Goal: Task Accomplishment & Management: Complete application form

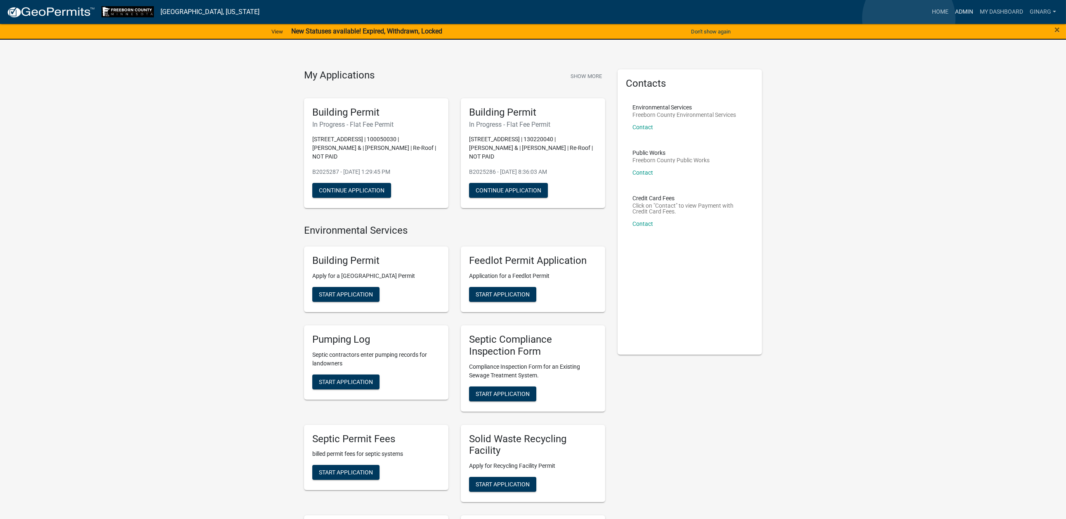
click at [952, 18] on link "Admin" at bounding box center [964, 12] width 25 height 16
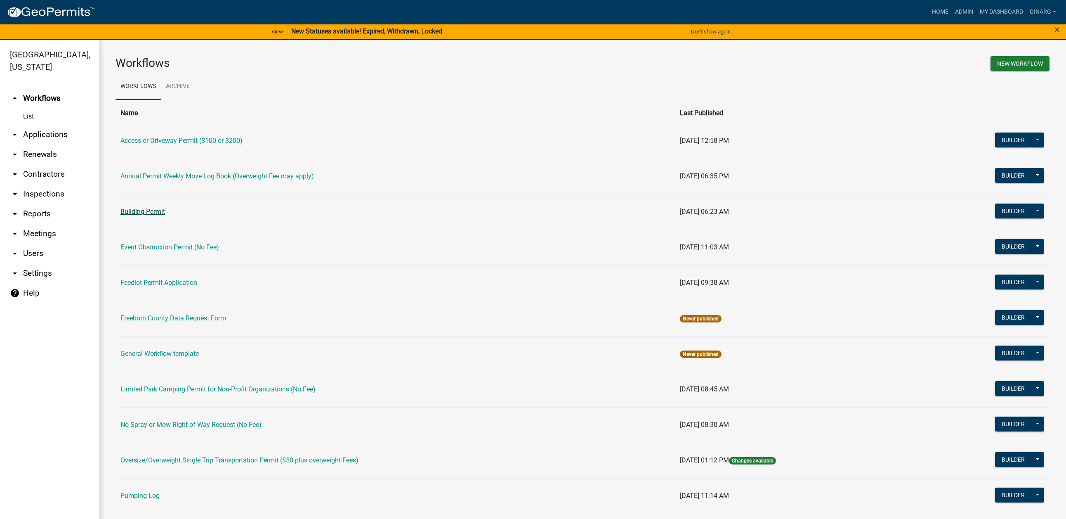
click at [165, 215] on link "Building Permit" at bounding box center [142, 211] width 45 height 8
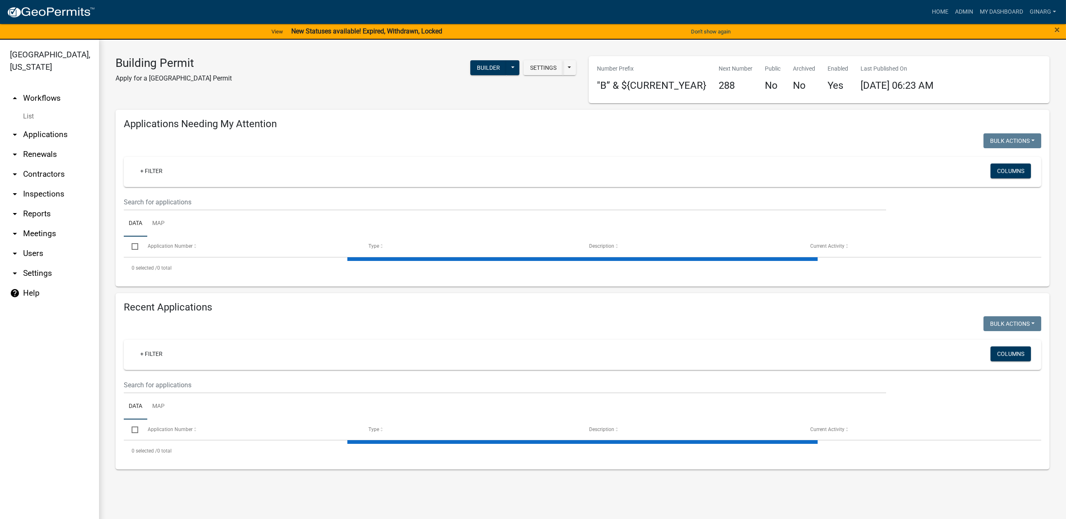
select select "3: 100"
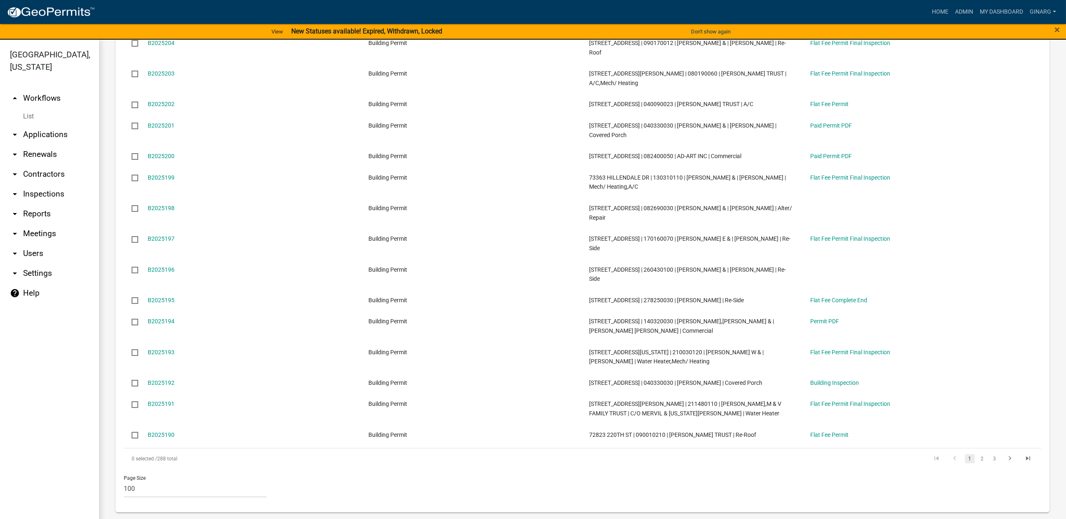
scroll to position [14, 0]
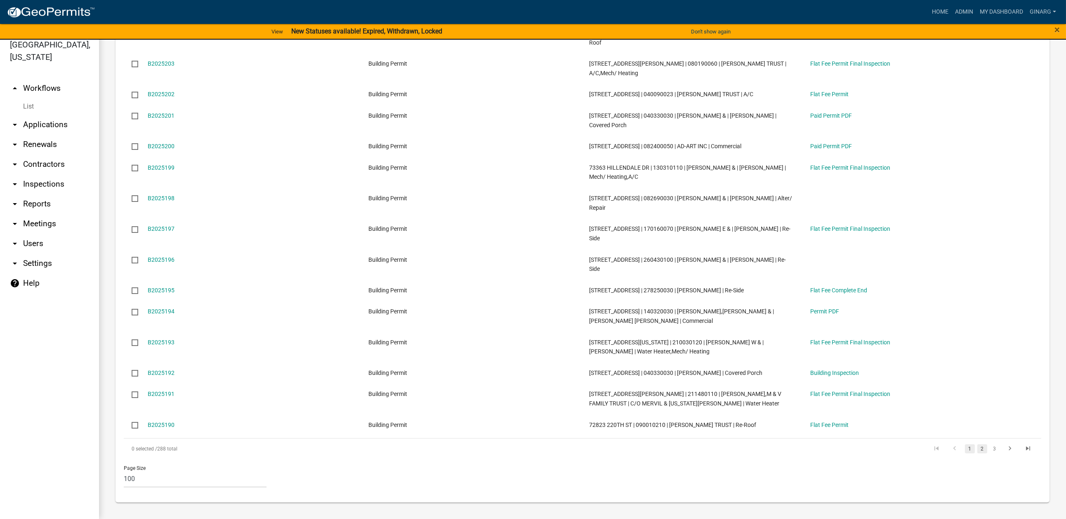
click at [977, 444] on link "2" at bounding box center [982, 448] width 10 height 9
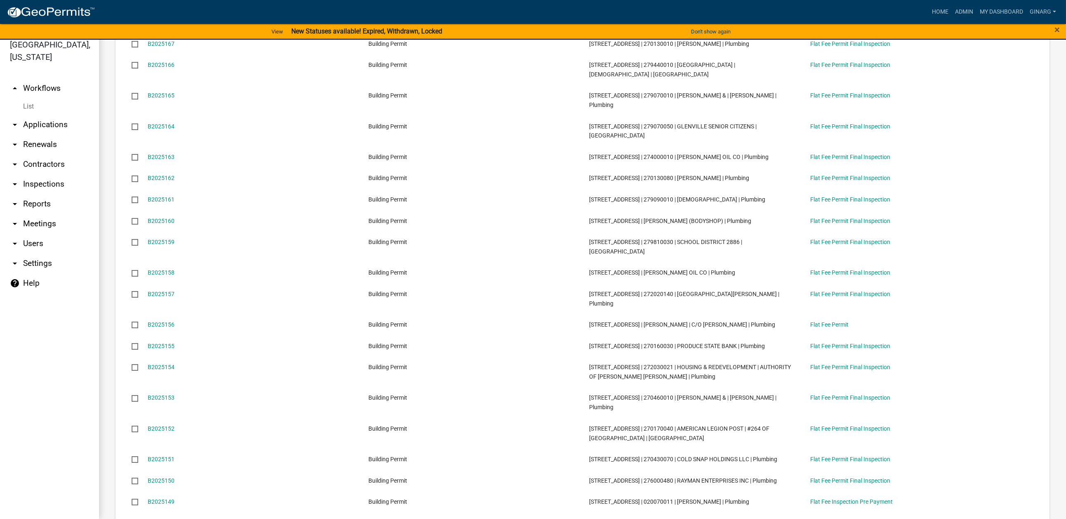
scroll to position [1064, 0]
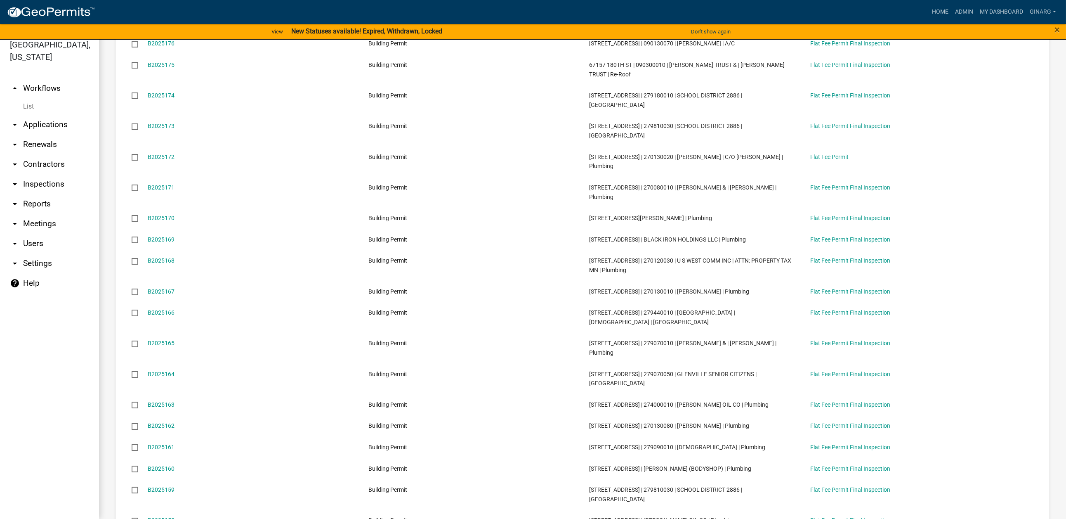
click at [174, 16] on link "B2025177" at bounding box center [161, 12] width 27 height 7
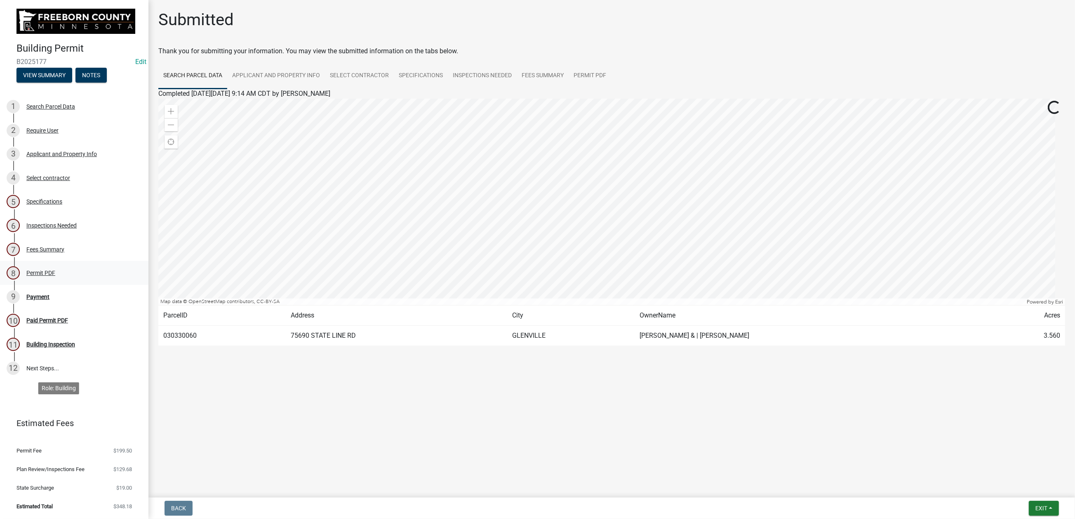
click at [55, 276] on div "Permit PDF" at bounding box center [40, 273] width 29 height 6
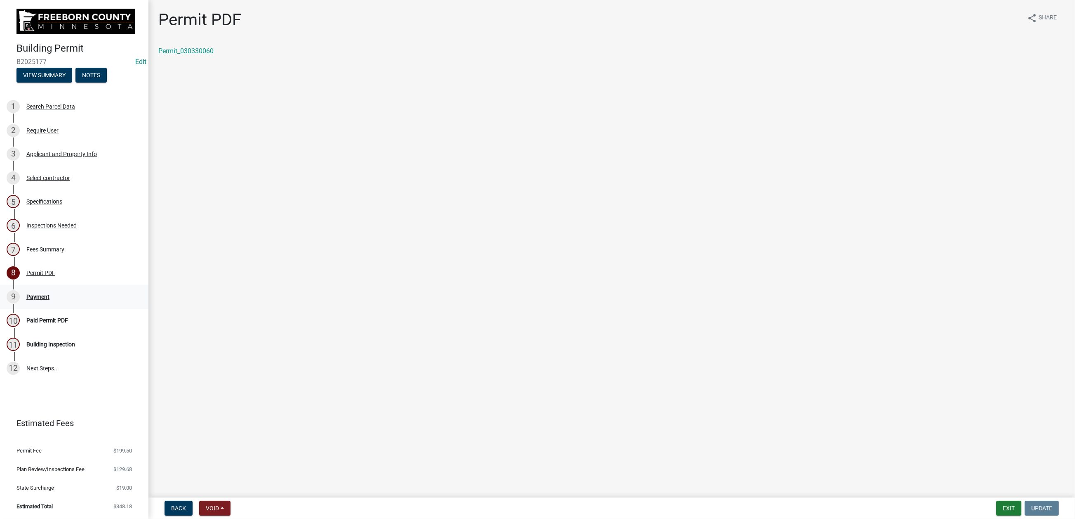
click at [50, 299] on div "Payment" at bounding box center [37, 297] width 23 height 6
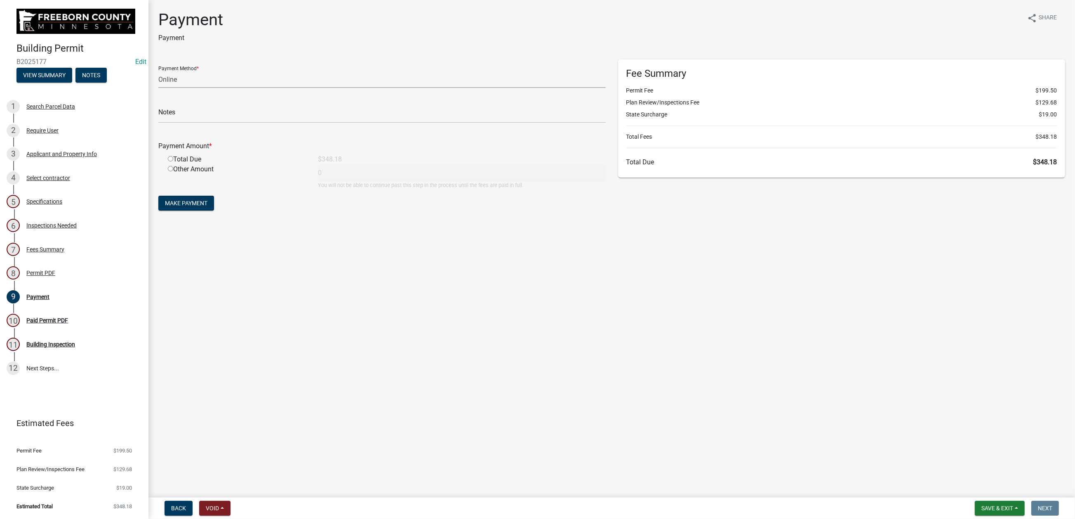
click at [212, 88] on select "Credit Card POS Check Cash Online" at bounding box center [382, 79] width 448 height 17
select select "1: 0"
click at [163, 88] on select "Credit Card POS Check Cash Online" at bounding box center [382, 79] width 448 height 17
click at [203, 123] on input "text" at bounding box center [382, 114] width 448 height 17
type input "5013"
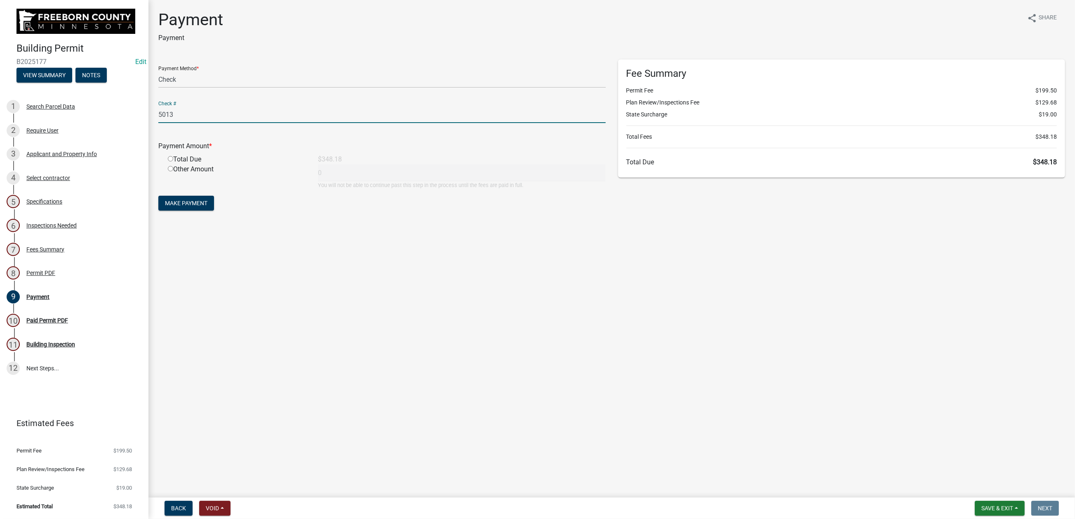
click at [173, 161] on input "radio" at bounding box center [170, 158] width 5 height 5
radio input "true"
type input "348.18"
click at [187, 206] on span "Make Payment" at bounding box center [186, 203] width 42 height 7
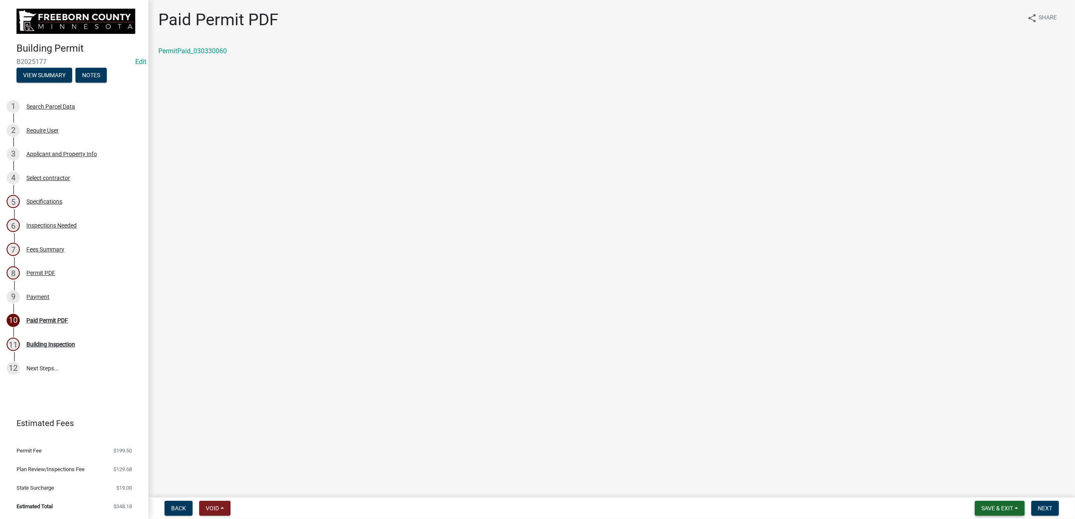
click at [982, 505] on span "Save & Exit" at bounding box center [998, 508] width 32 height 7
drag, startPoint x: 947, startPoint y: 470, endPoint x: 950, endPoint y: 465, distance: 6.2
click at [959, 469] on button "Save & Exit" at bounding box center [992, 479] width 66 height 20
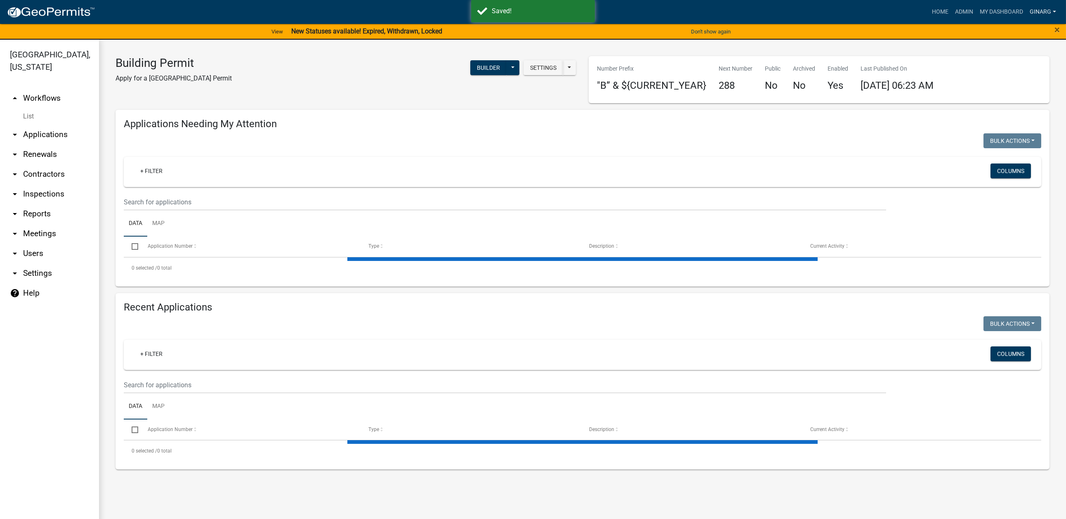
select select "3: 100"
